Goal: Information Seeking & Learning: Learn about a topic

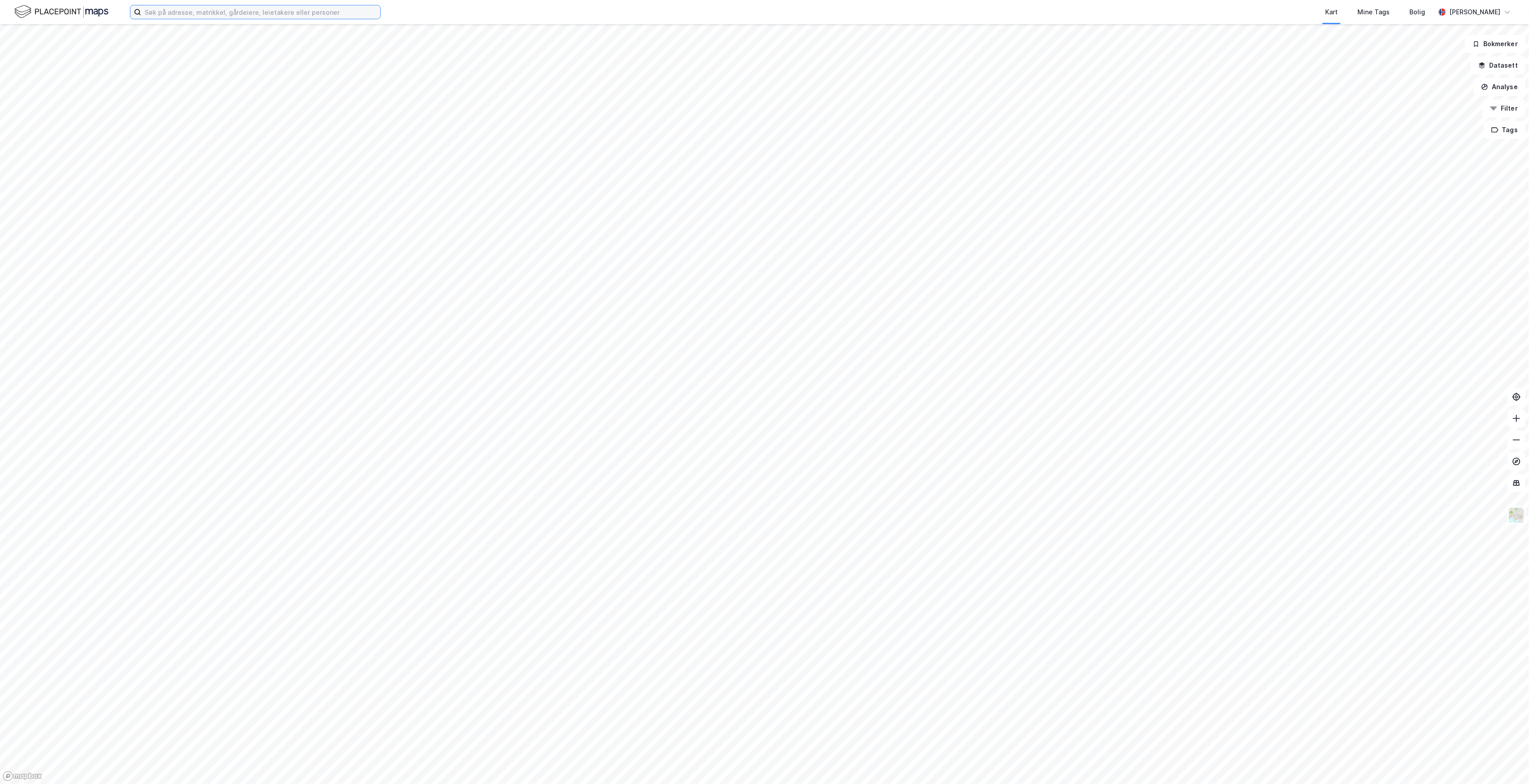
click at [300, 8] on input at bounding box center [261, 12] width 239 height 14
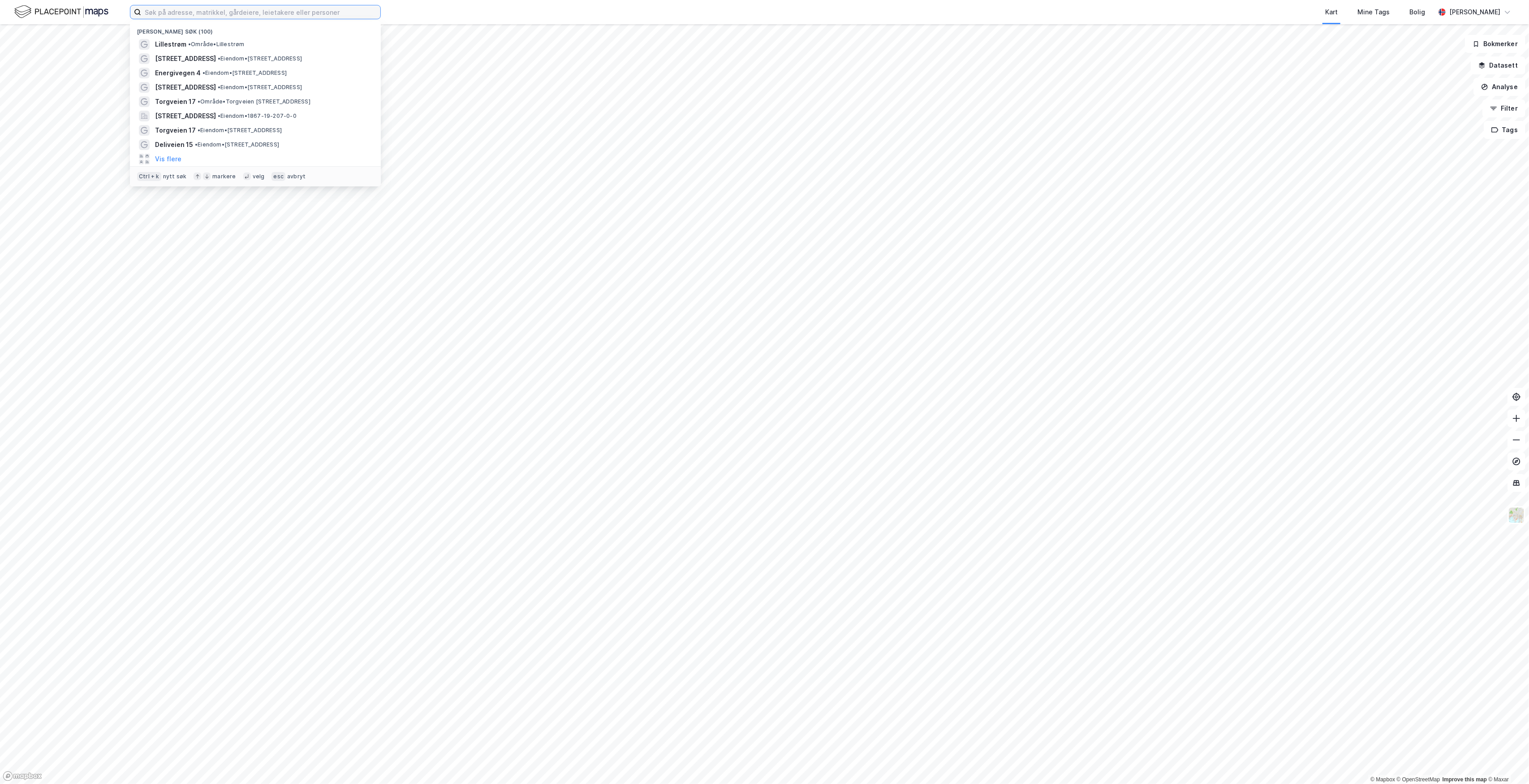
click at [300, 9] on input at bounding box center [261, 12] width 239 height 14
paste input "Moloveien 16 - DnB Bygget"
click at [187, 12] on input "Moloveien 16 - DnB Bygget" at bounding box center [255, 12] width 229 height 14
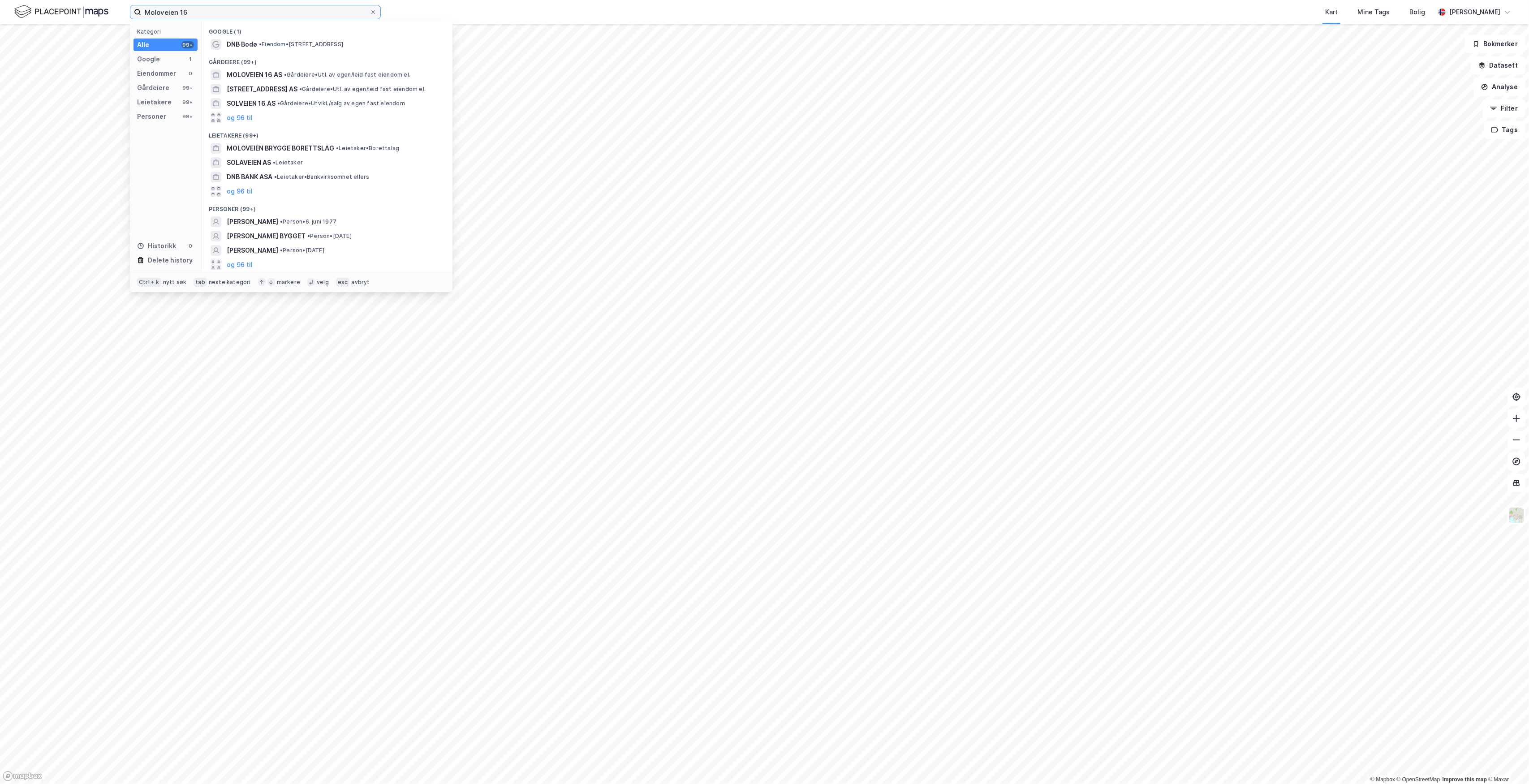
type input "Moloveien 16"
click at [288, 104] on span "[STREET_ADDRESS]" at bounding box center [257, 103] width 61 height 11
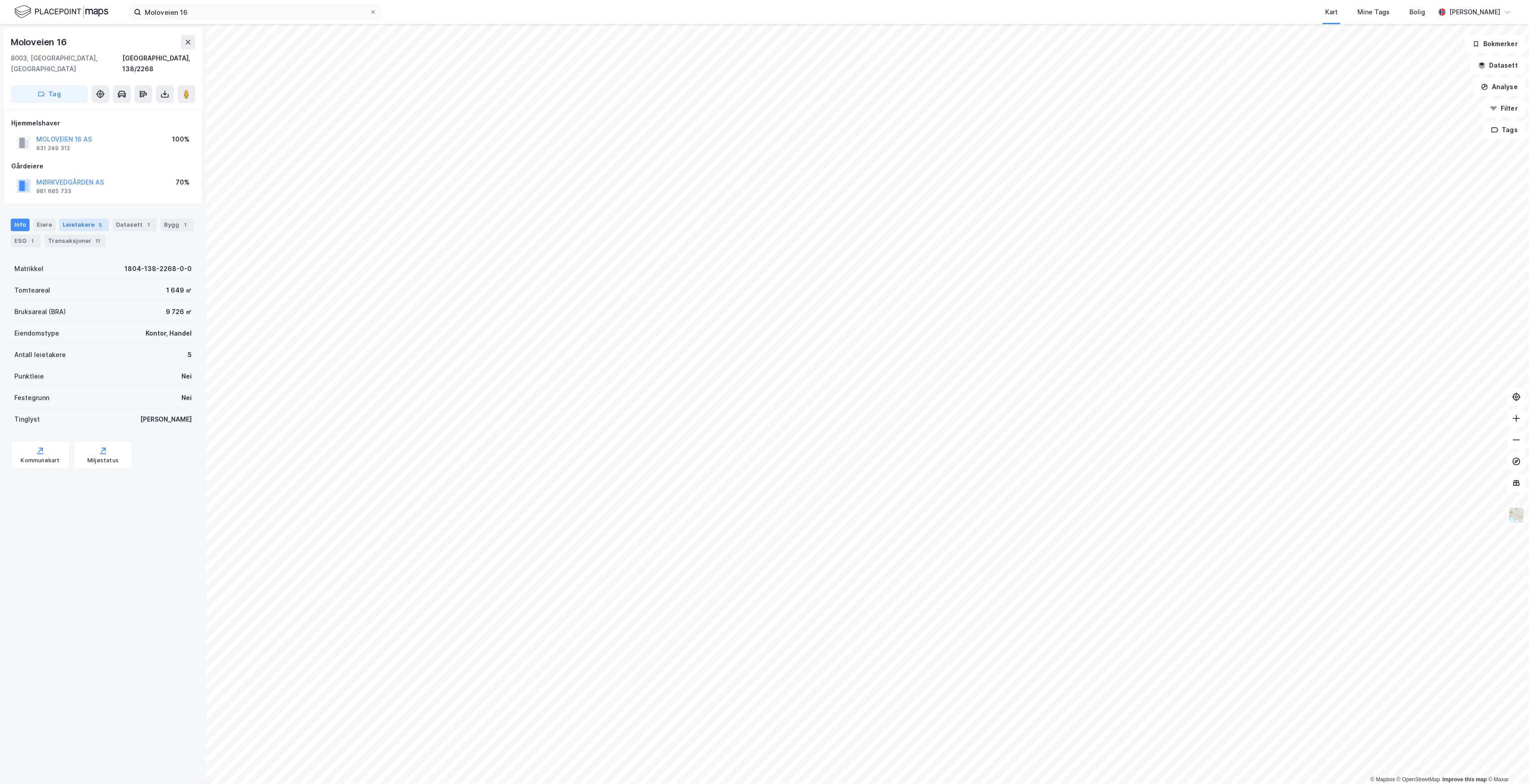
click at [83, 218] on div "Leietakere 5" at bounding box center [84, 224] width 50 height 12
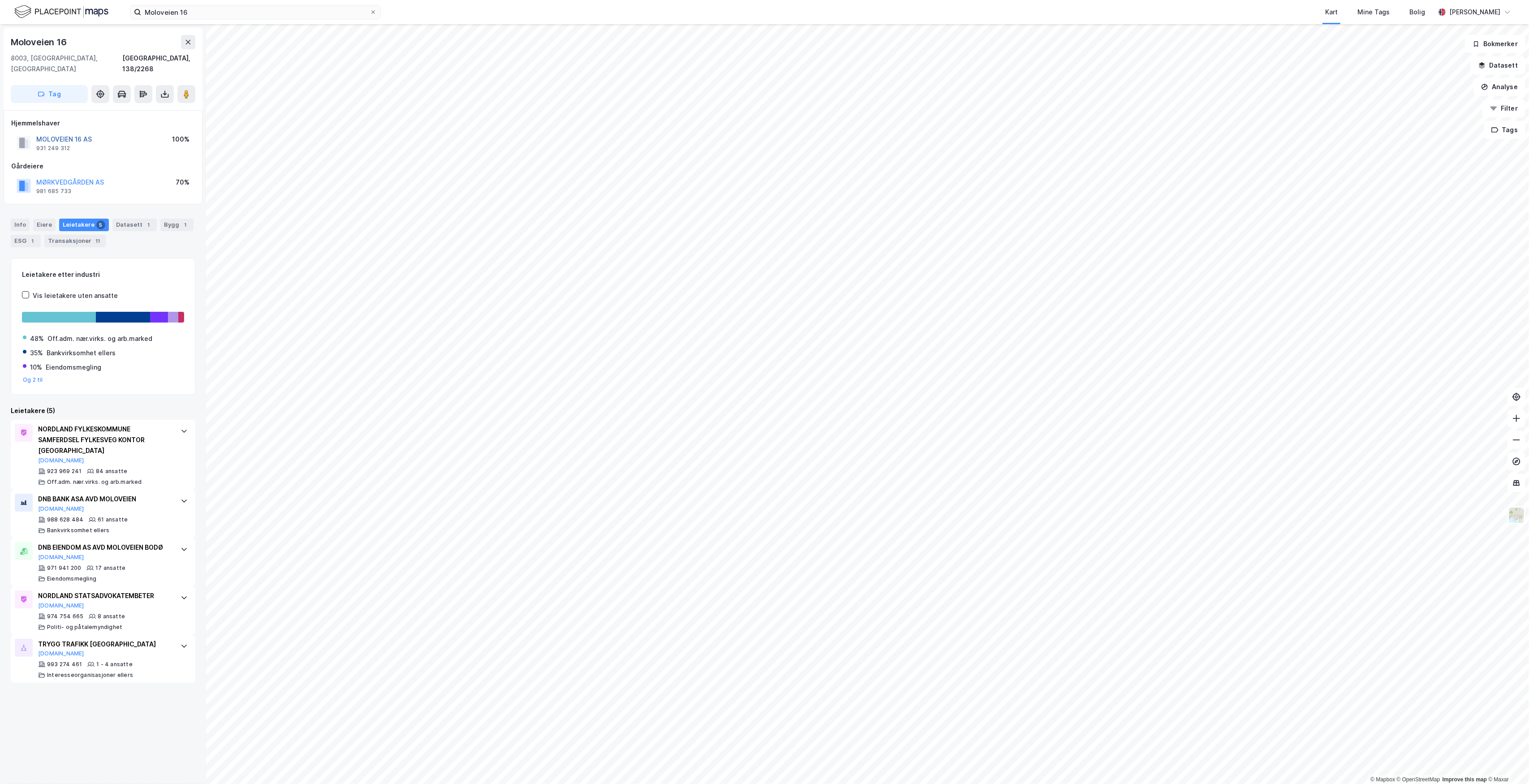
click at [0, 0] on button "MOLOVEIEN 16 AS" at bounding box center [0, 0] width 0 height 0
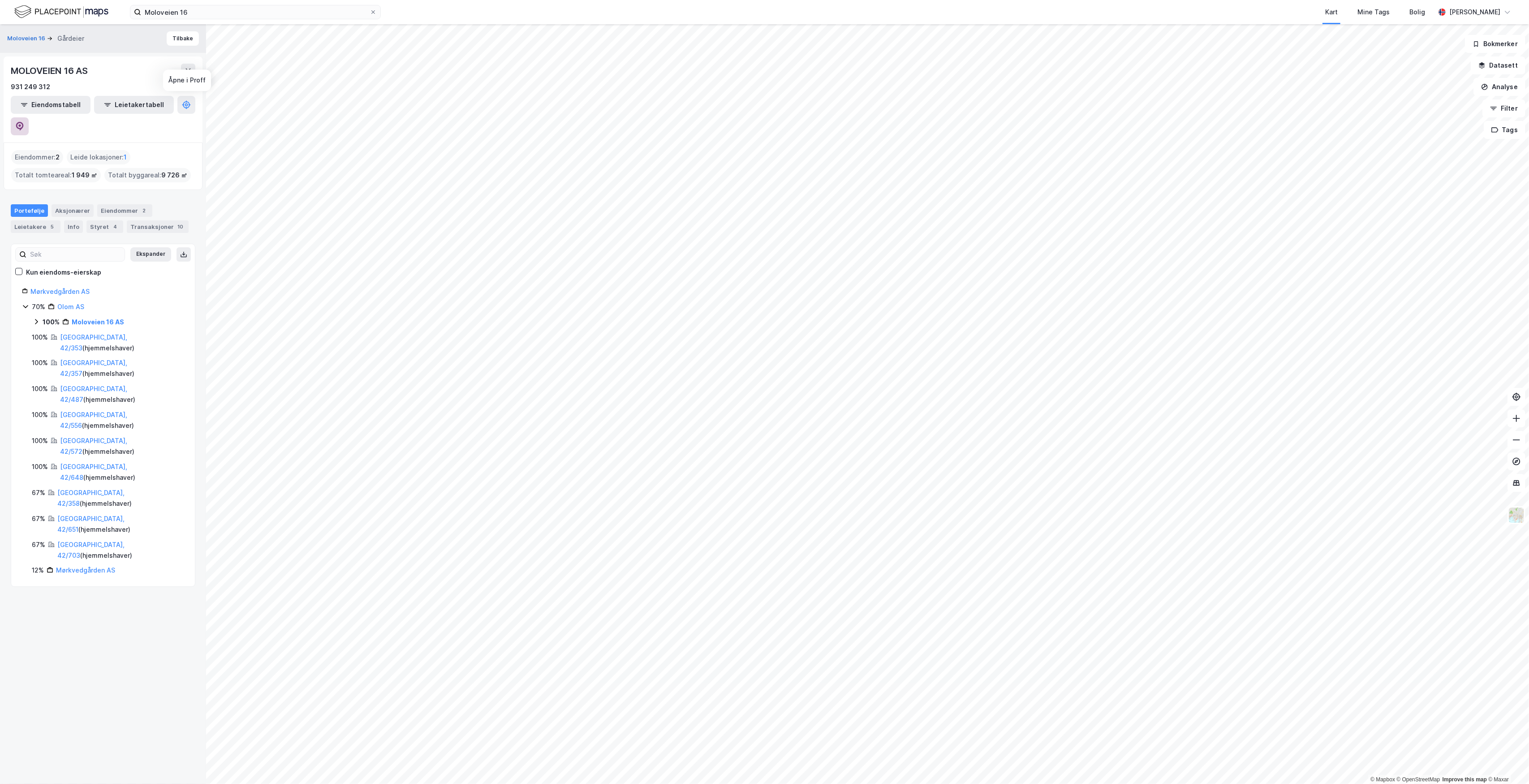
click at [24, 122] on icon at bounding box center [20, 126] width 9 height 9
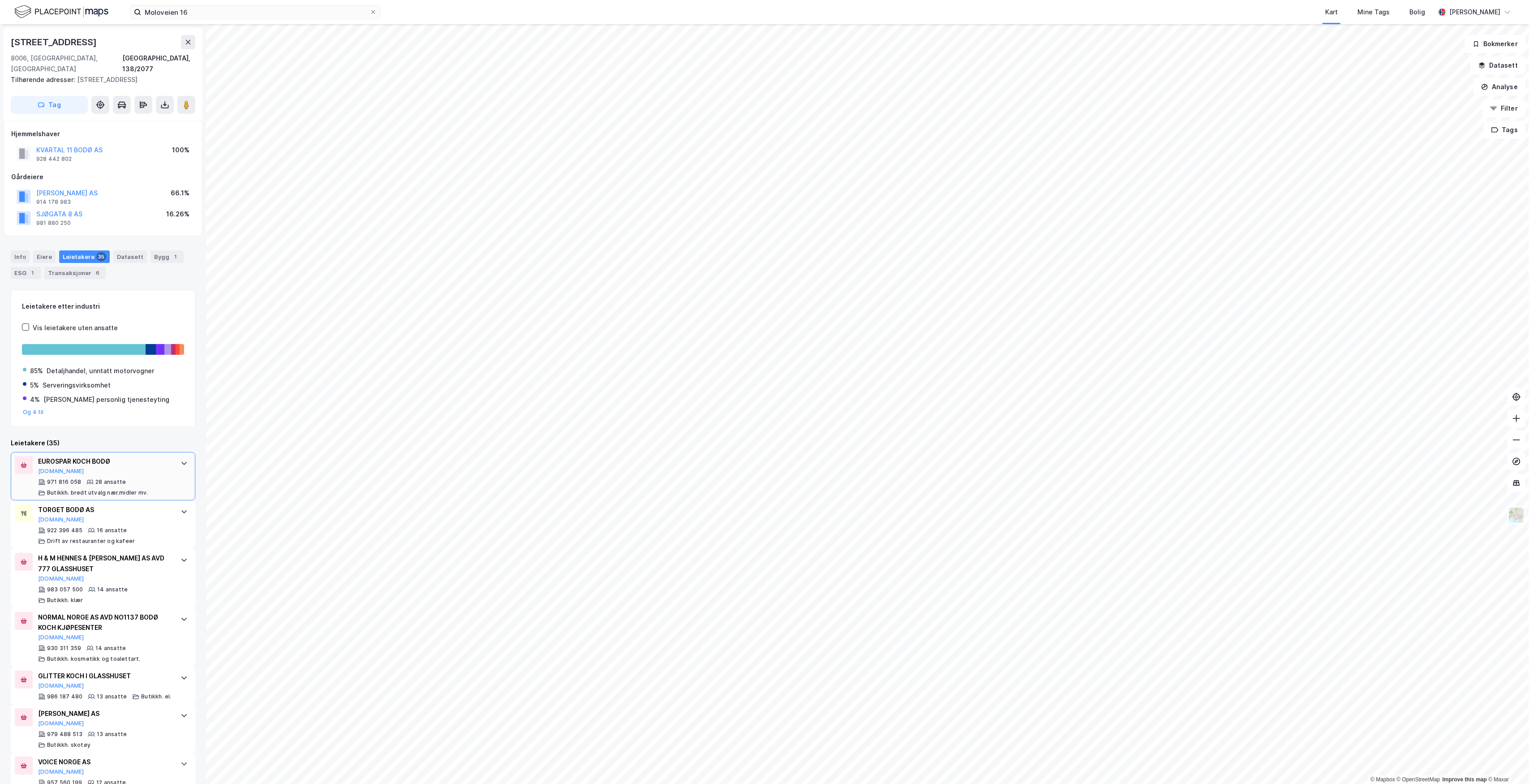
click at [162, 476] on div "EUROSPAR KOCH BODØ [DOMAIN_NAME] 971 816 058 28 ansatte Butikkh. bredt utvalg n…" at bounding box center [103, 477] width 185 height 49
